Goal: Obtain resource: Download file/media

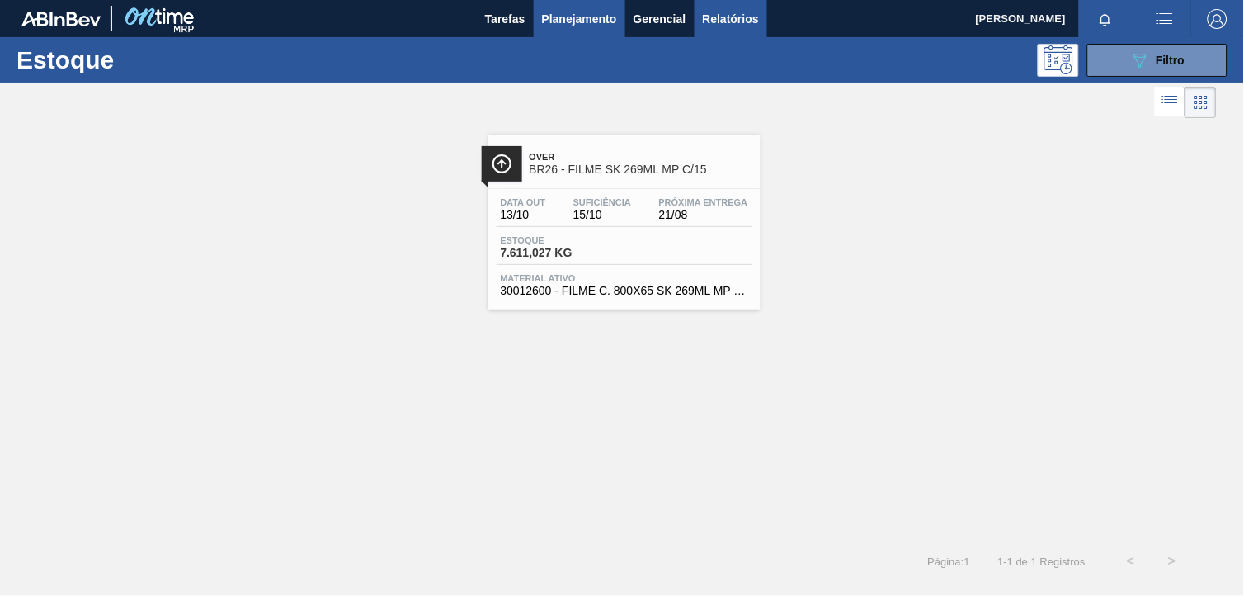
click at [739, 26] on span "Relatórios" at bounding box center [731, 19] width 56 height 20
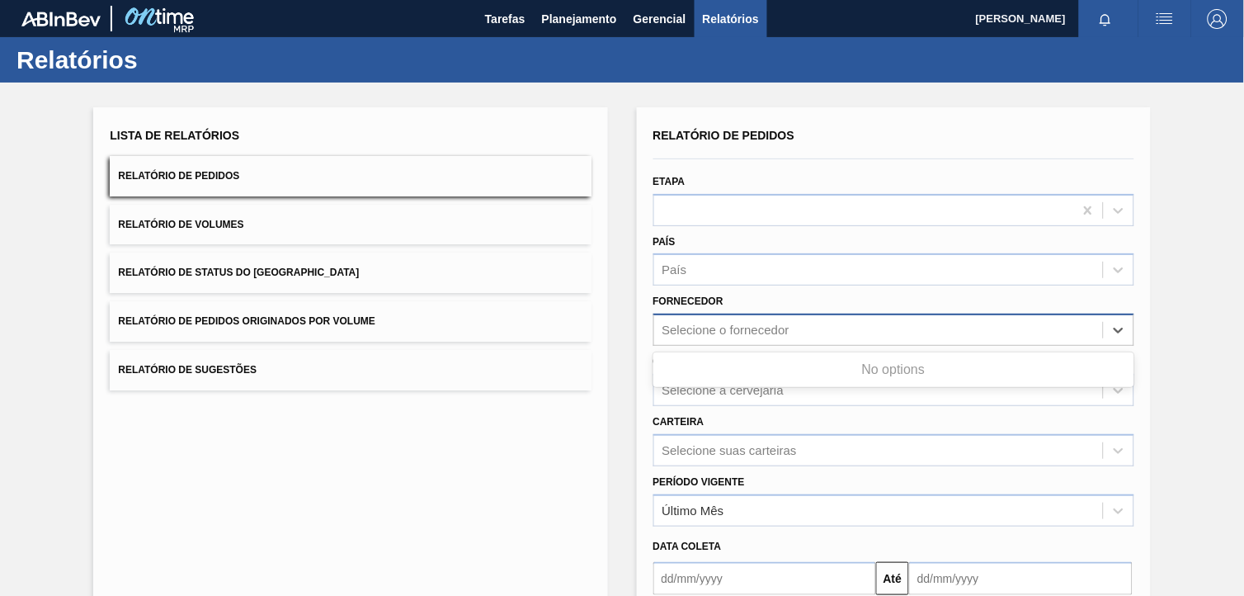
click at [765, 328] on div "Selecione o fornecedor" at bounding box center [726, 330] width 127 height 14
click at [744, 342] on div "Selecione o fornecedor" at bounding box center [894, 330] width 481 height 32
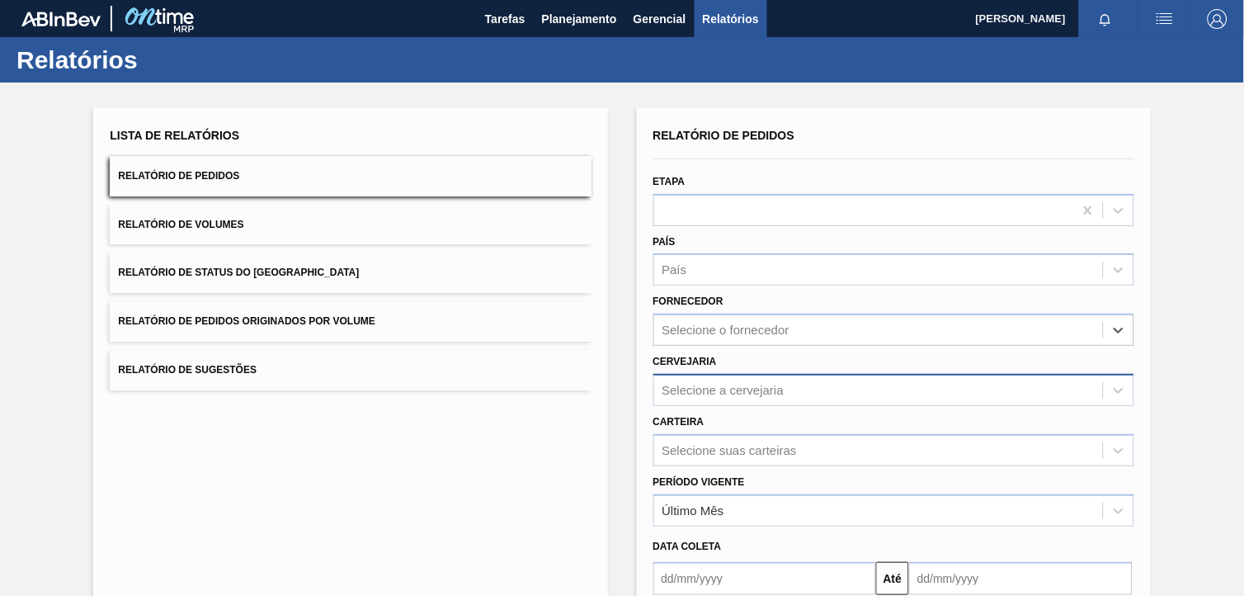
click at [746, 384] on div "Selecione a cervejaria" at bounding box center [724, 390] width 122 height 14
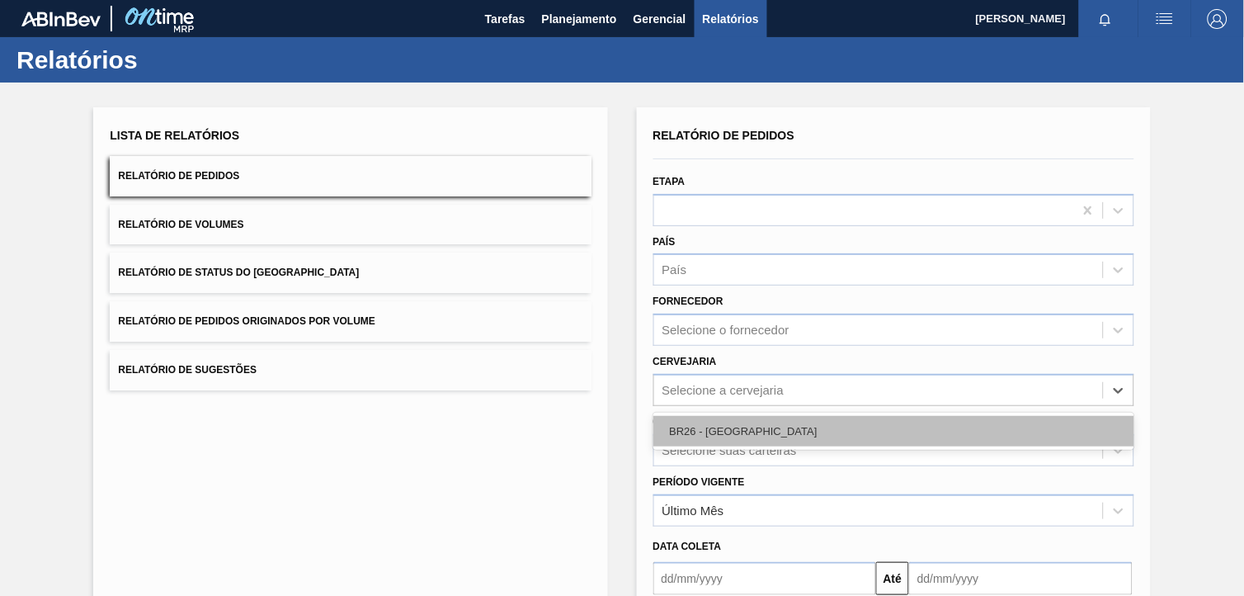
click at [739, 427] on div "BR26 - [GEOGRAPHIC_DATA]" at bounding box center [894, 431] width 481 height 31
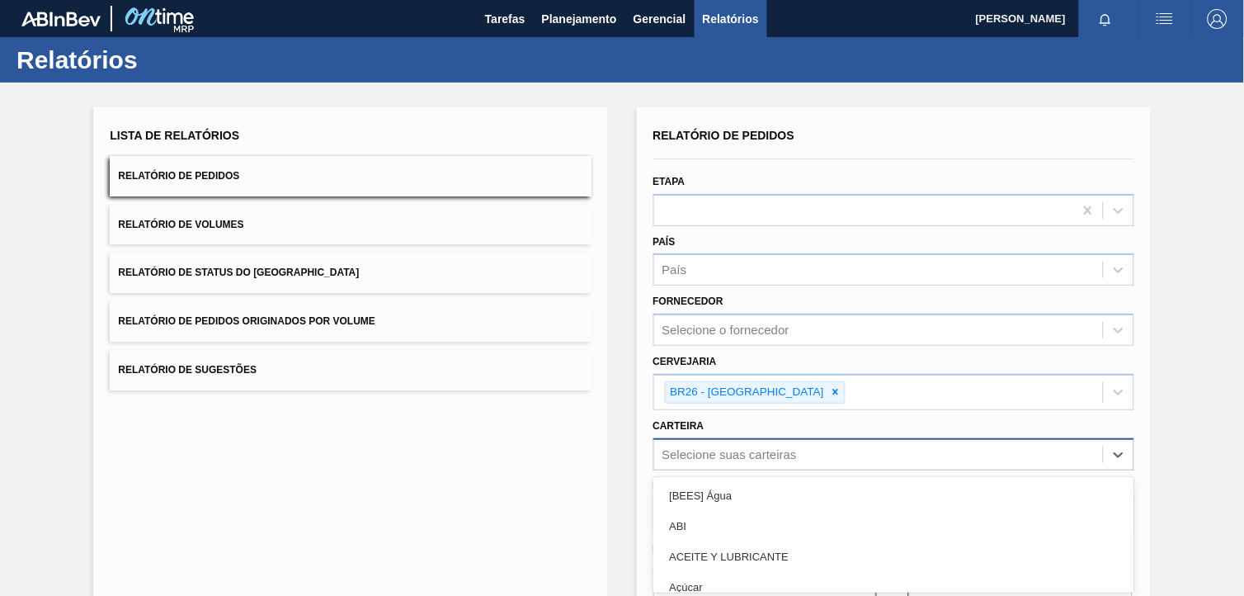
click at [740, 452] on div "option [BEES] Água focused, 1 of 101. 101 results available. Use Up and Down to…" at bounding box center [894, 454] width 481 height 32
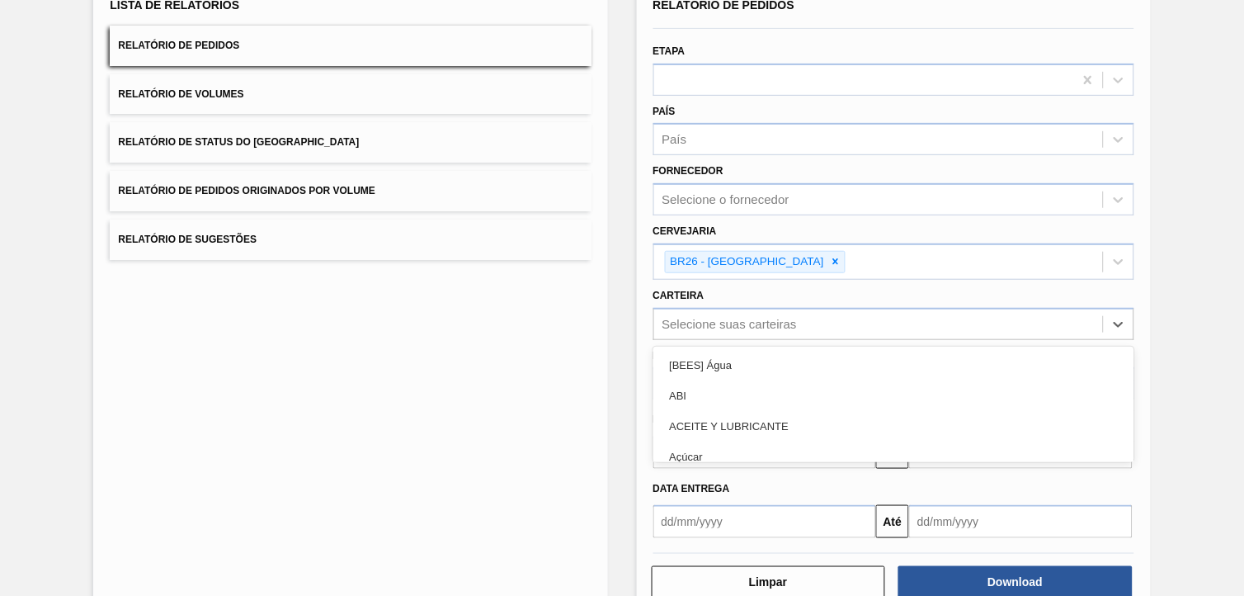
scroll to position [132, 0]
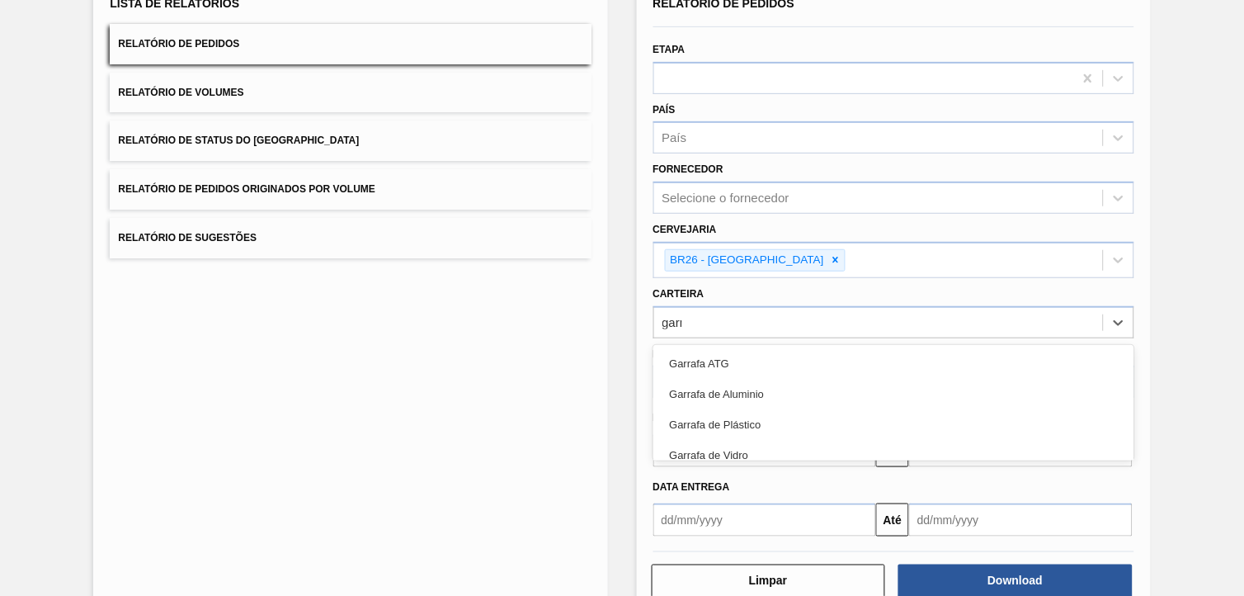
type input "garra"
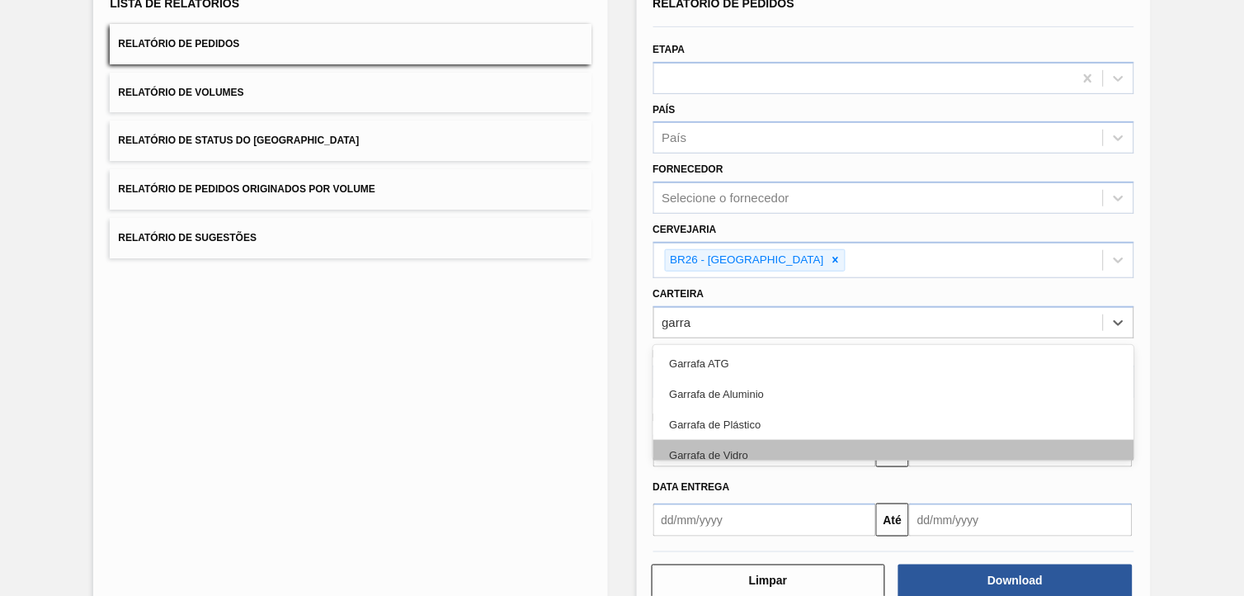
click at [813, 449] on div "Garrafa de Vidro" at bounding box center [894, 455] width 481 height 31
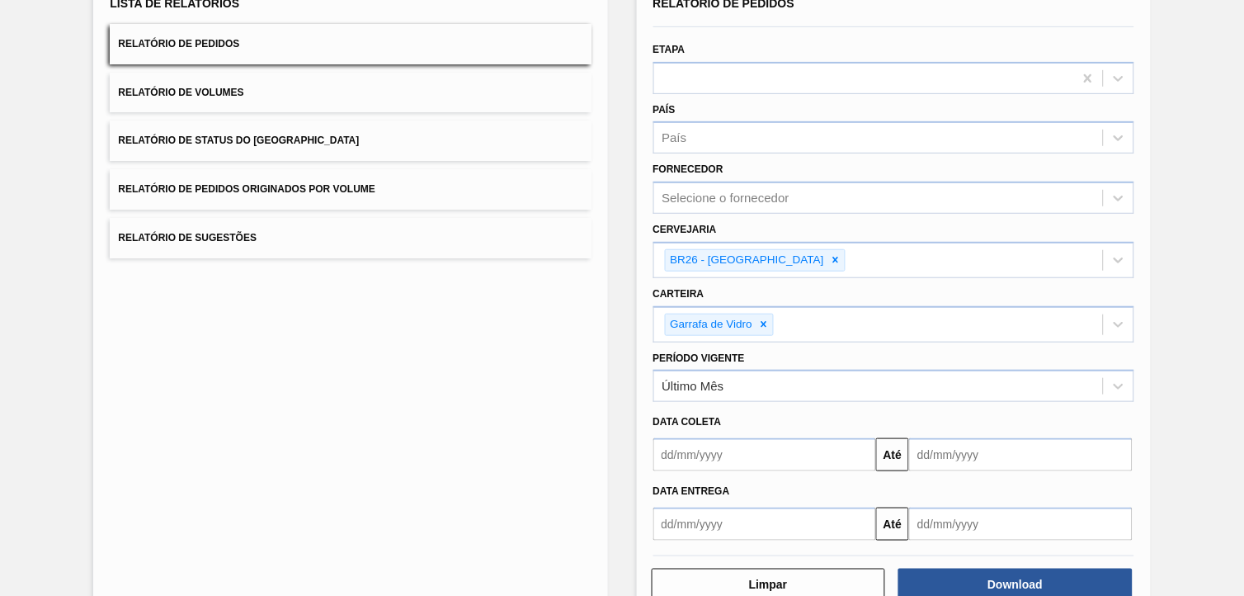
click at [729, 479] on div "Data entrega" at bounding box center [894, 491] width 494 height 24
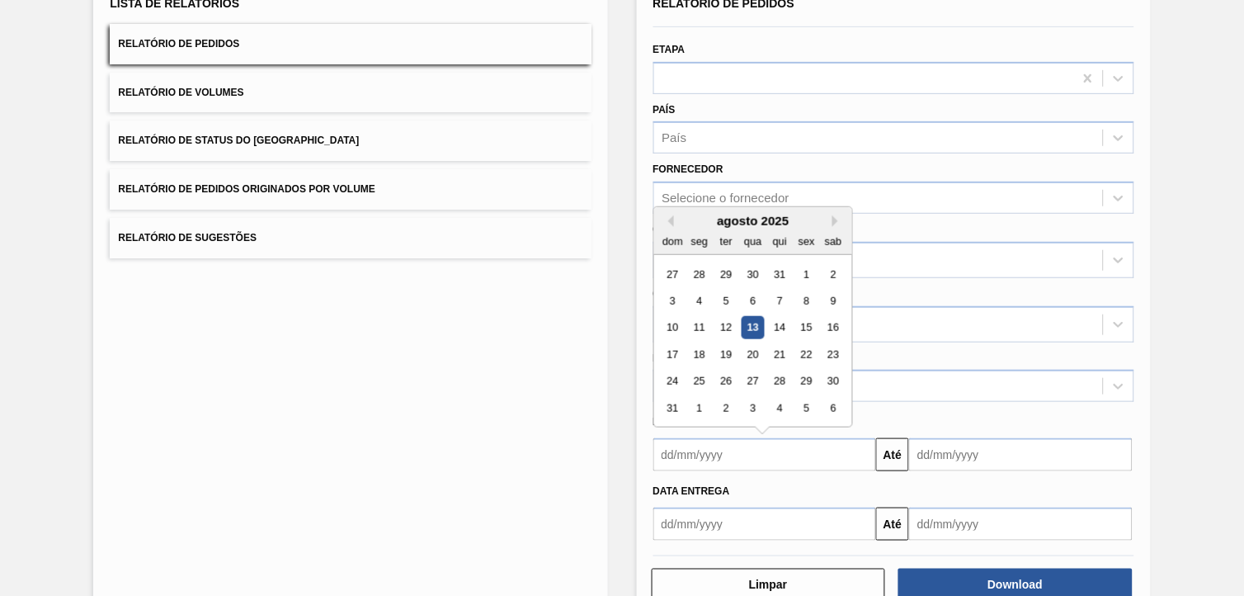
click at [729, 460] on input "text" at bounding box center [766, 454] width 224 height 33
click at [812, 272] on div "1" at bounding box center [807, 274] width 22 height 22
type input "[DATE]"
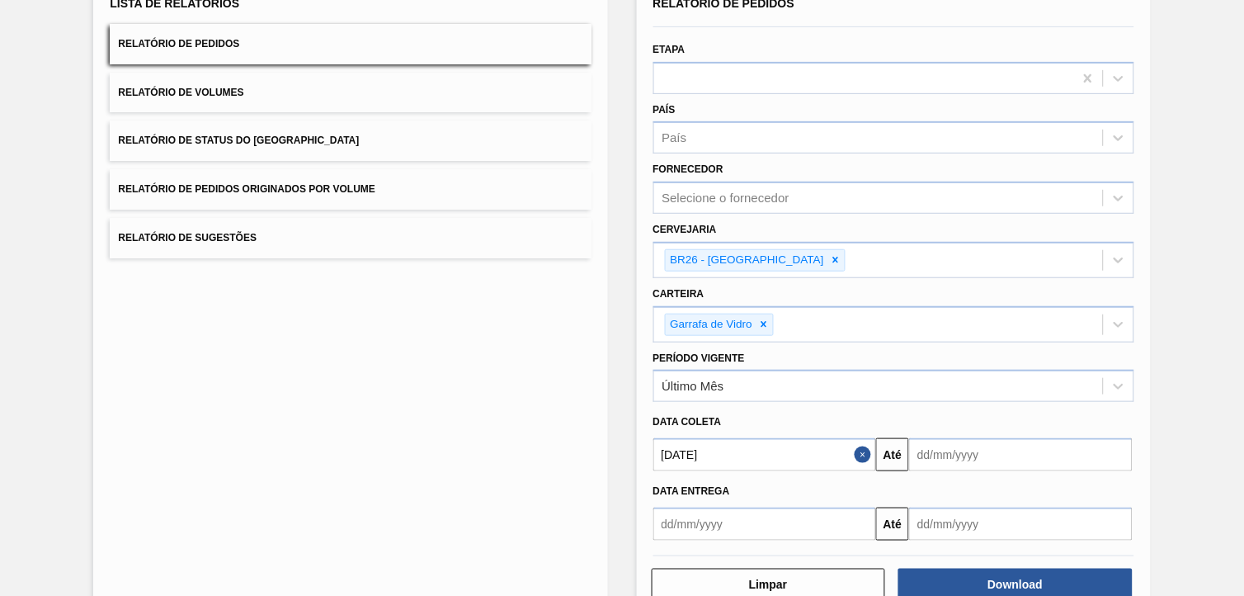
click at [959, 456] on input "text" at bounding box center [1021, 454] width 224 height 33
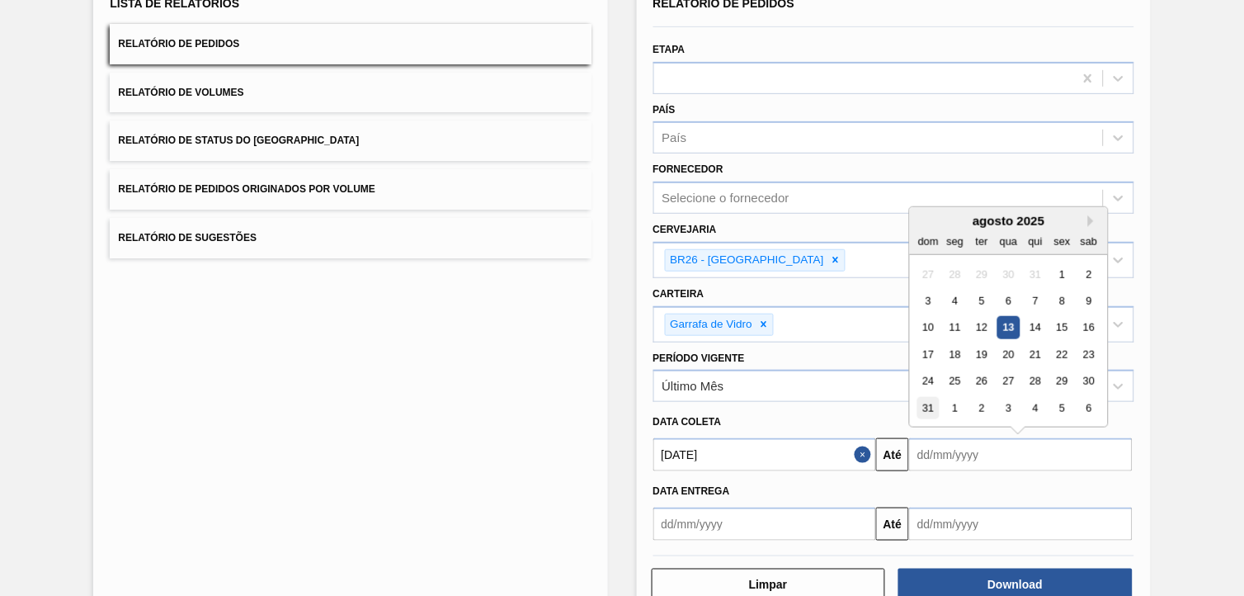
click at [931, 399] on div "31" at bounding box center [929, 408] width 22 height 22
type input "[DATE]"
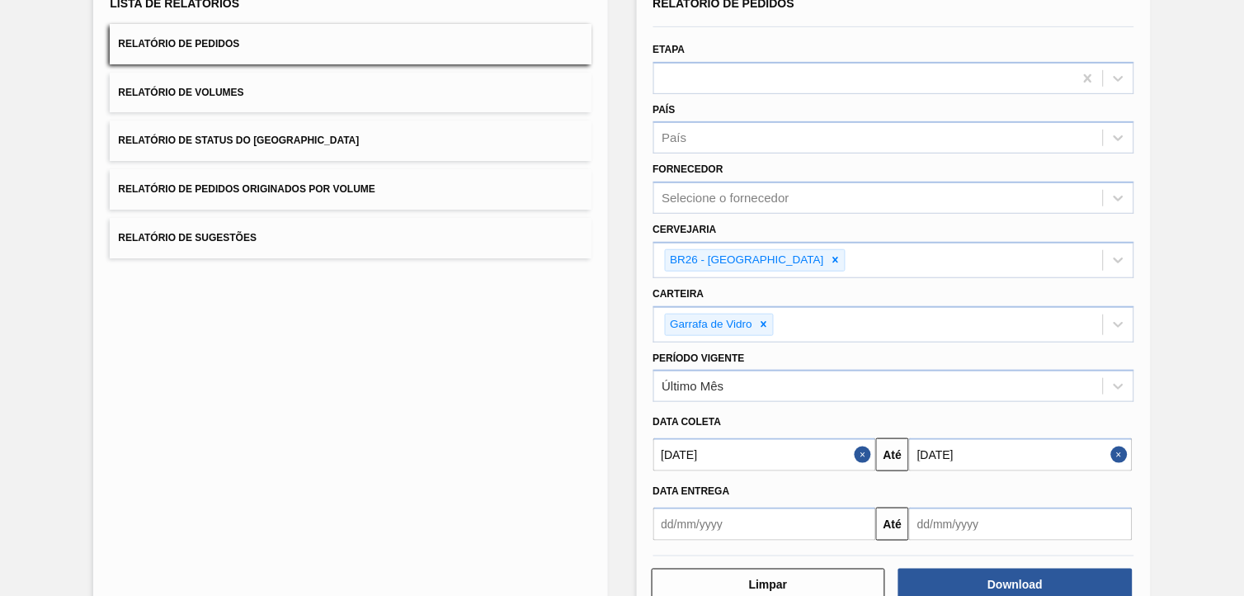
click at [982, 536] on div "Limpar Download" at bounding box center [894, 583] width 494 height 40
click at [993, 536] on button "Download" at bounding box center [1016, 585] width 234 height 33
